Goal: Check status

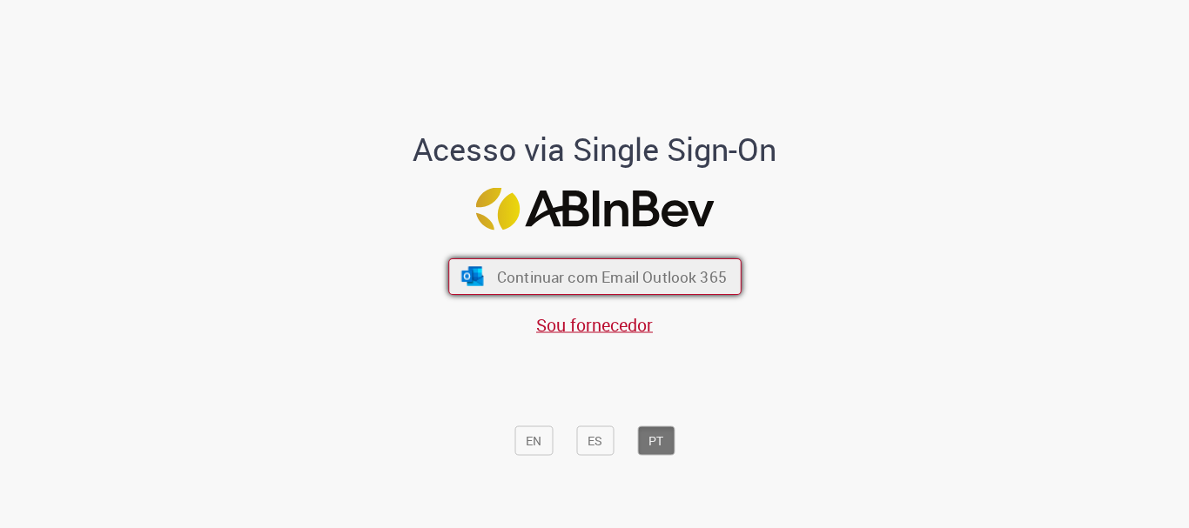
click at [590, 278] on span "Continuar com Email Outlook 365" at bounding box center [611, 277] width 230 height 20
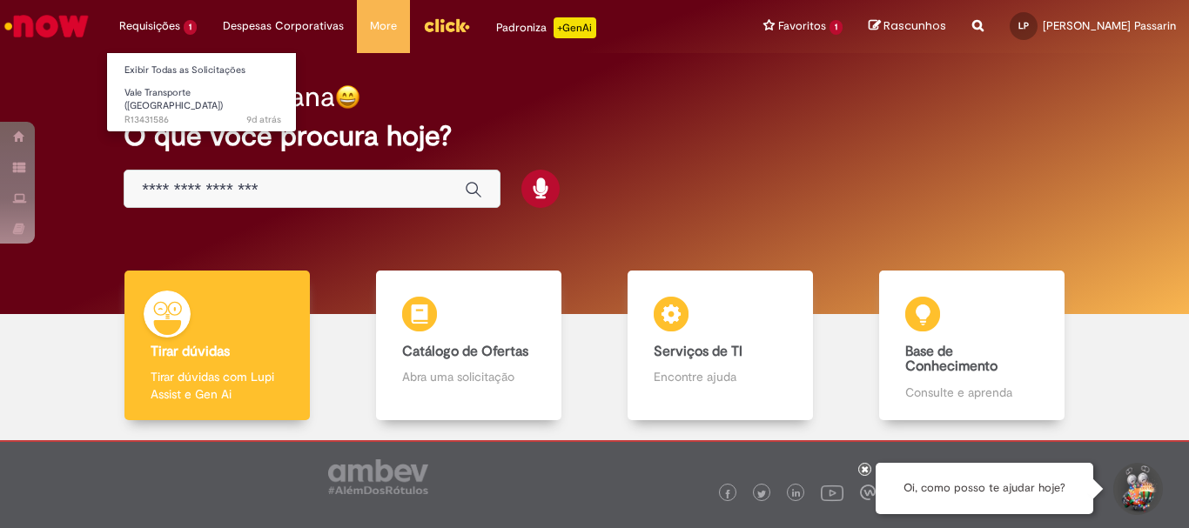
click at [136, 18] on li "Requisições 1 Exibir Todas as Solicitações Vale Transporte (VT) 9d atrás 9 dias…" at bounding box center [158, 26] width 104 height 52
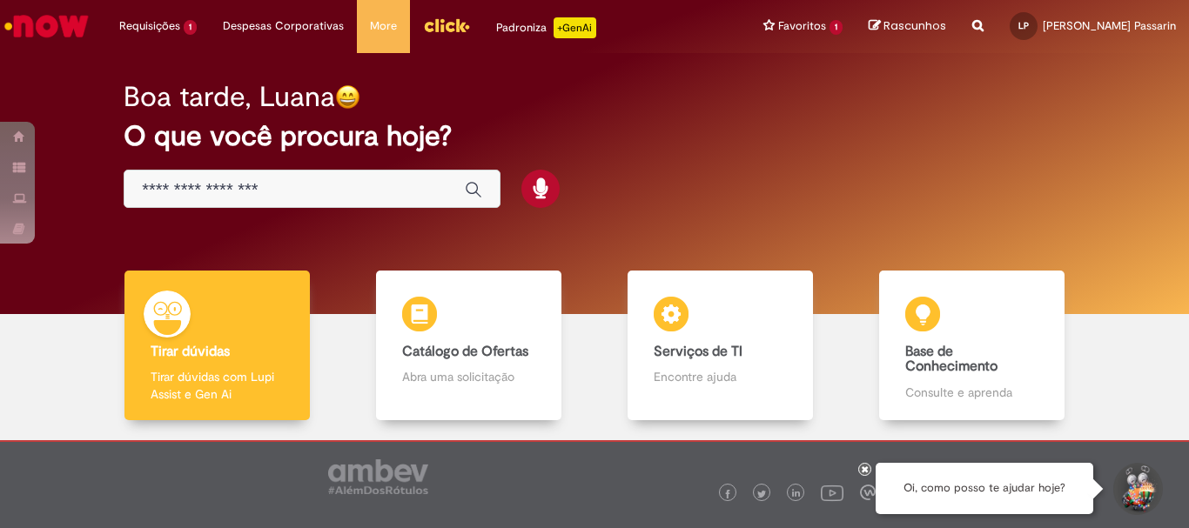
click at [866, 469] on icon at bounding box center [865, 469] width 7 height 9
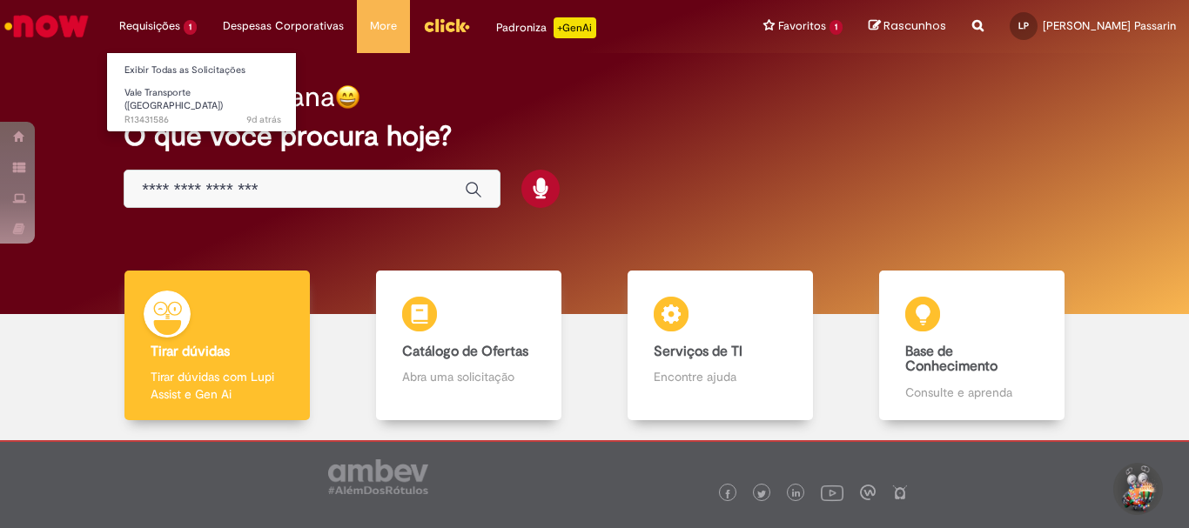
click at [157, 20] on li "Requisições 1 Exibir Todas as Solicitações Vale Transporte (VT) 9d atrás 9 dias…" at bounding box center [158, 26] width 104 height 52
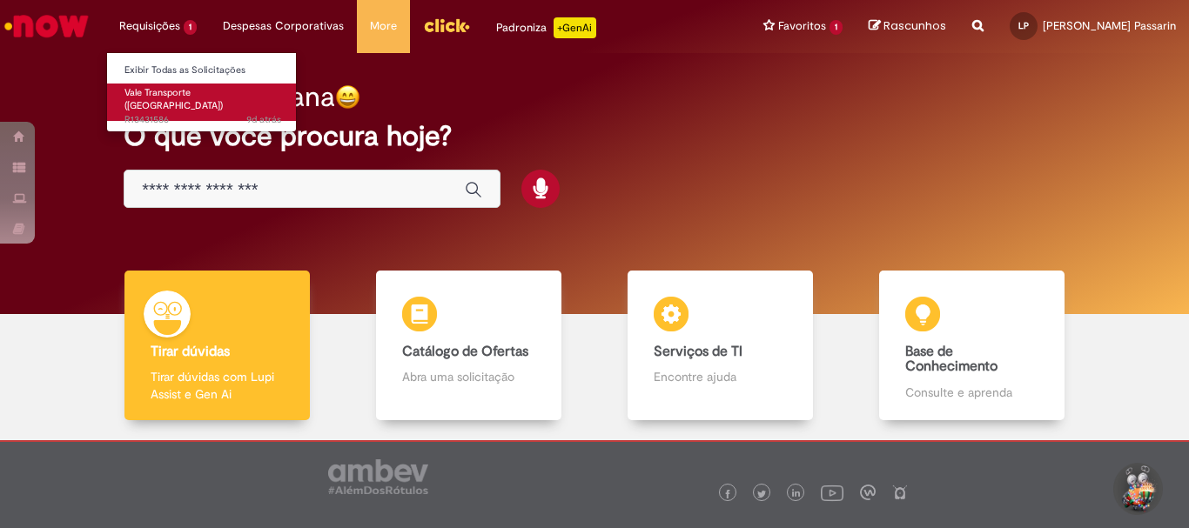
click at [202, 113] on span "9d atrás 9 dias atrás R13431586" at bounding box center [202, 120] width 157 height 14
